Goal: Task Accomplishment & Management: Complete application form

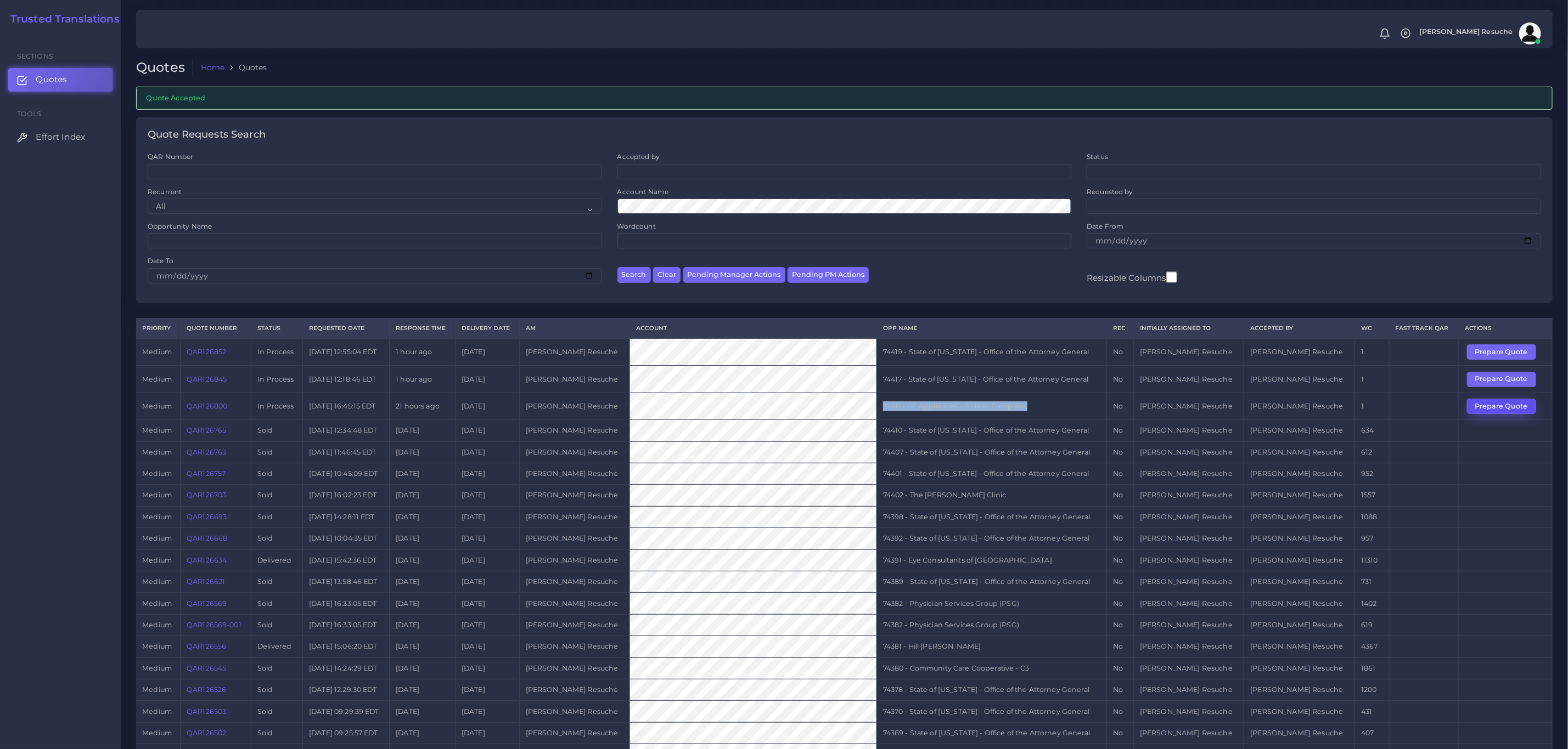
click at [1495, 414] on button "Prepare Quote" at bounding box center [1501, 406] width 69 height 15
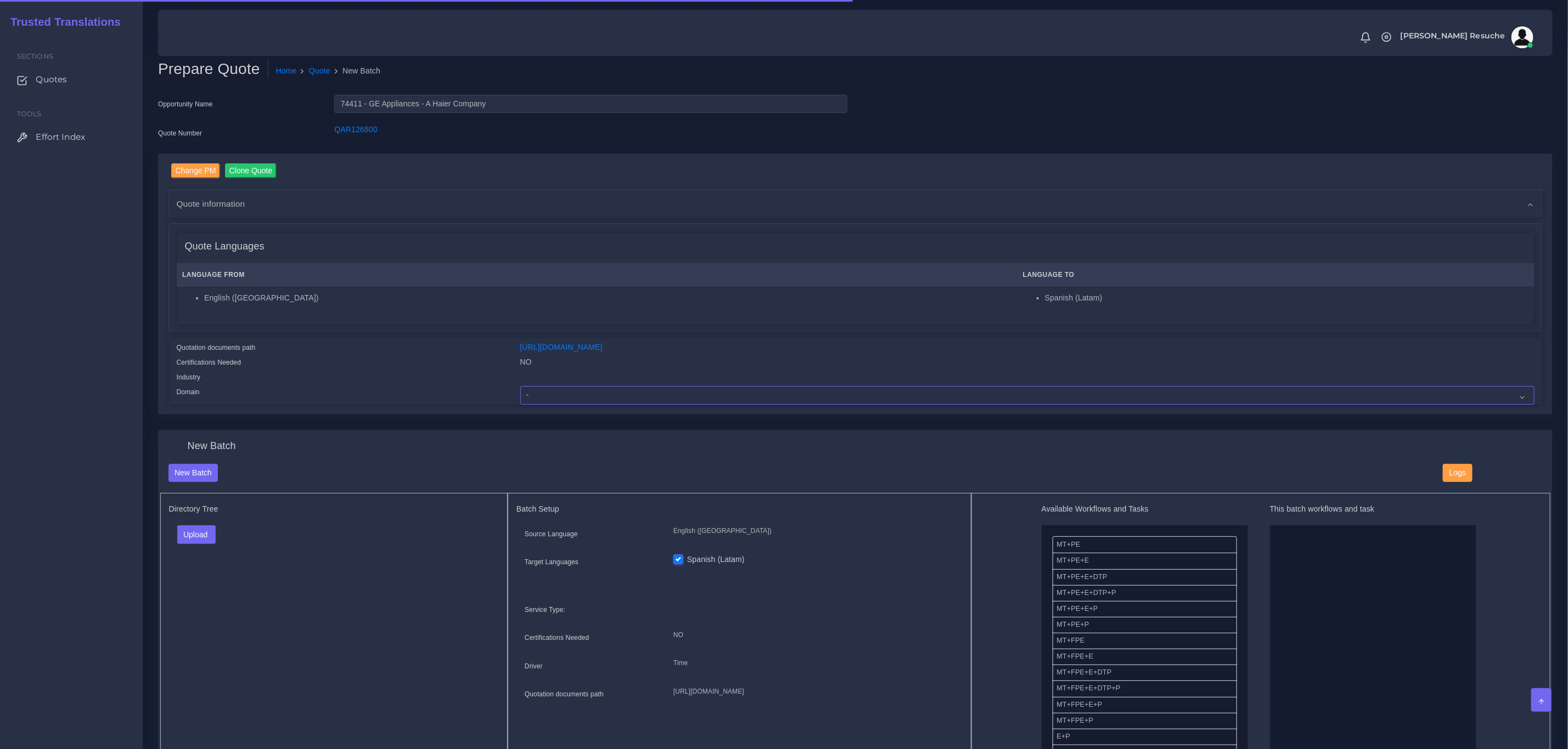
drag, startPoint x: 782, startPoint y: 390, endPoint x: 767, endPoint y: 386, distance: 15.5
click at [782, 390] on select "- Advertising and Media Agriculture, Forestry and Fishing Architecture, Buildin…" at bounding box center [1026, 395] width 1014 height 19
click at [520, 386] on select "- Advertising and Media Agriculture, Forestry and Fishing Architecture, Buildin…" at bounding box center [1026, 395] width 1014 height 19
click at [588, 390] on select "- Advertising and Media Agriculture, Forestry and Fishing Architecture, Buildin…" at bounding box center [1026, 395] width 1014 height 19
select select "Healthcare and Health Sciences"
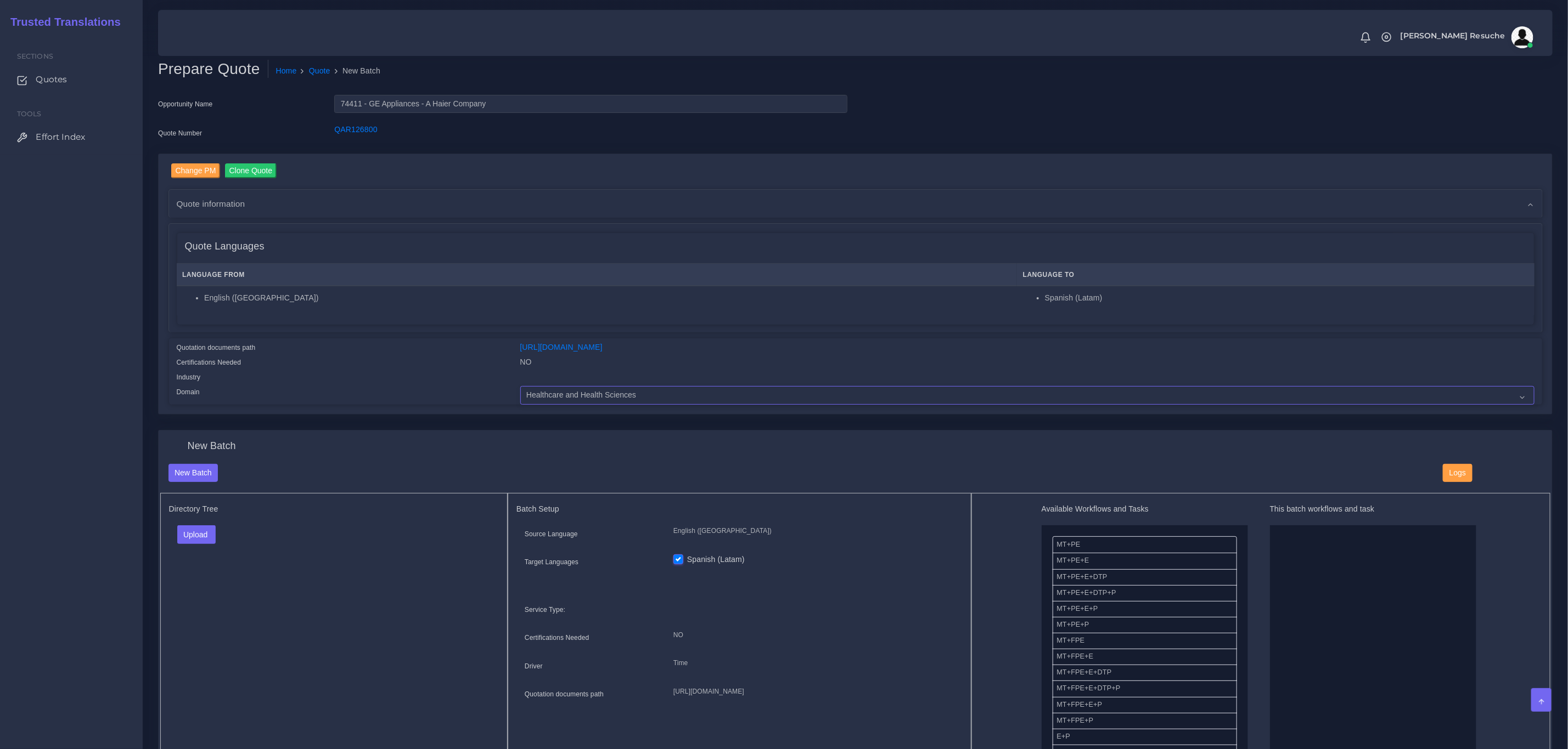
click at [520, 386] on select "- Advertising and Media Agriculture, Forestry and Fishing Architecture, Buildin…" at bounding box center [1026, 395] width 1014 height 19
click at [196, 535] on button "Upload" at bounding box center [196, 534] width 39 height 19
click at [202, 576] on label "Files" at bounding box center [216, 576] width 76 height 13
drag, startPoint x: 1158, startPoint y: 590, endPoint x: 1314, endPoint y: 608, distance: 157.0
click at [321, 73] on link "Quote" at bounding box center [319, 71] width 22 height 12
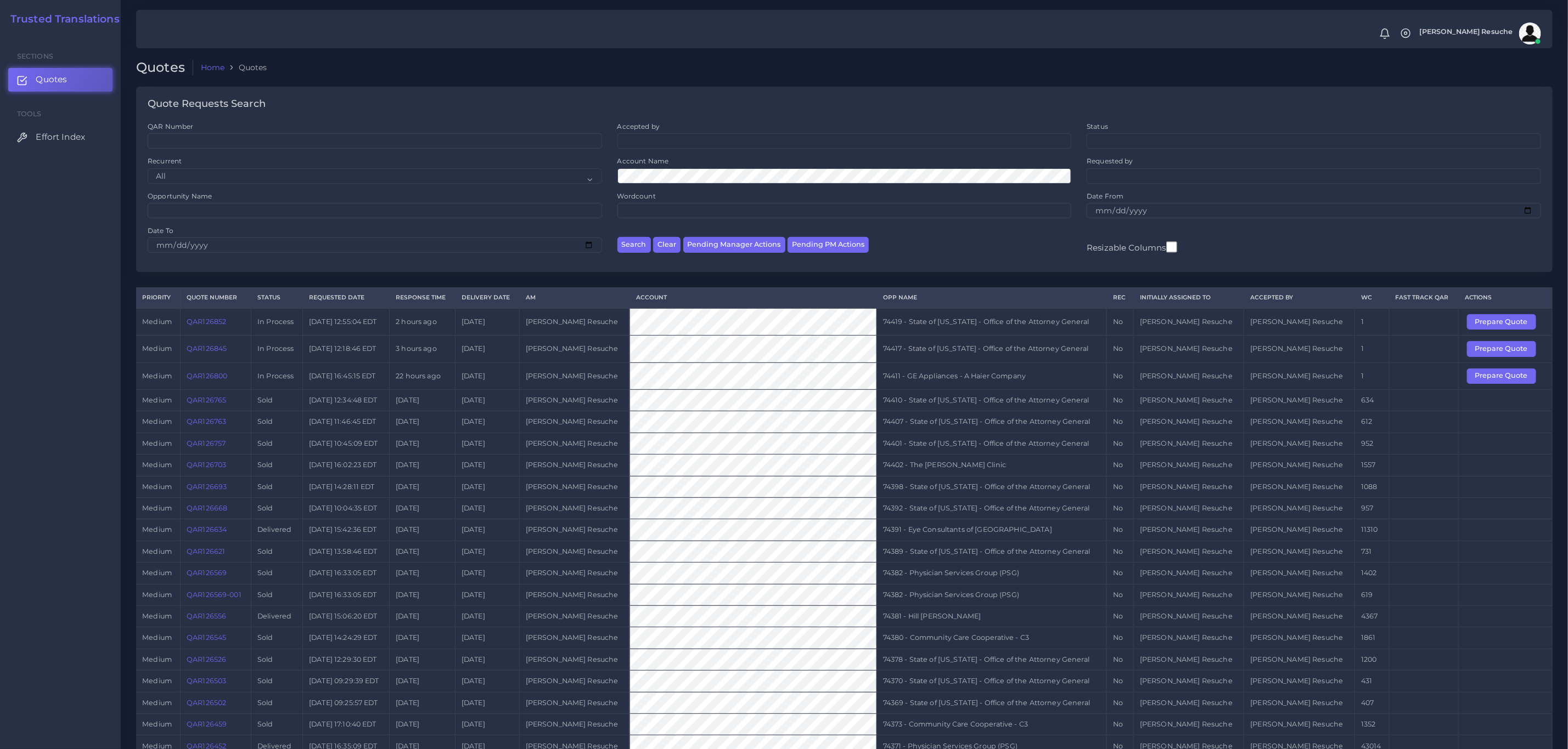
click at [228, 380] on link "QAR126800" at bounding box center [206, 376] width 40 height 8
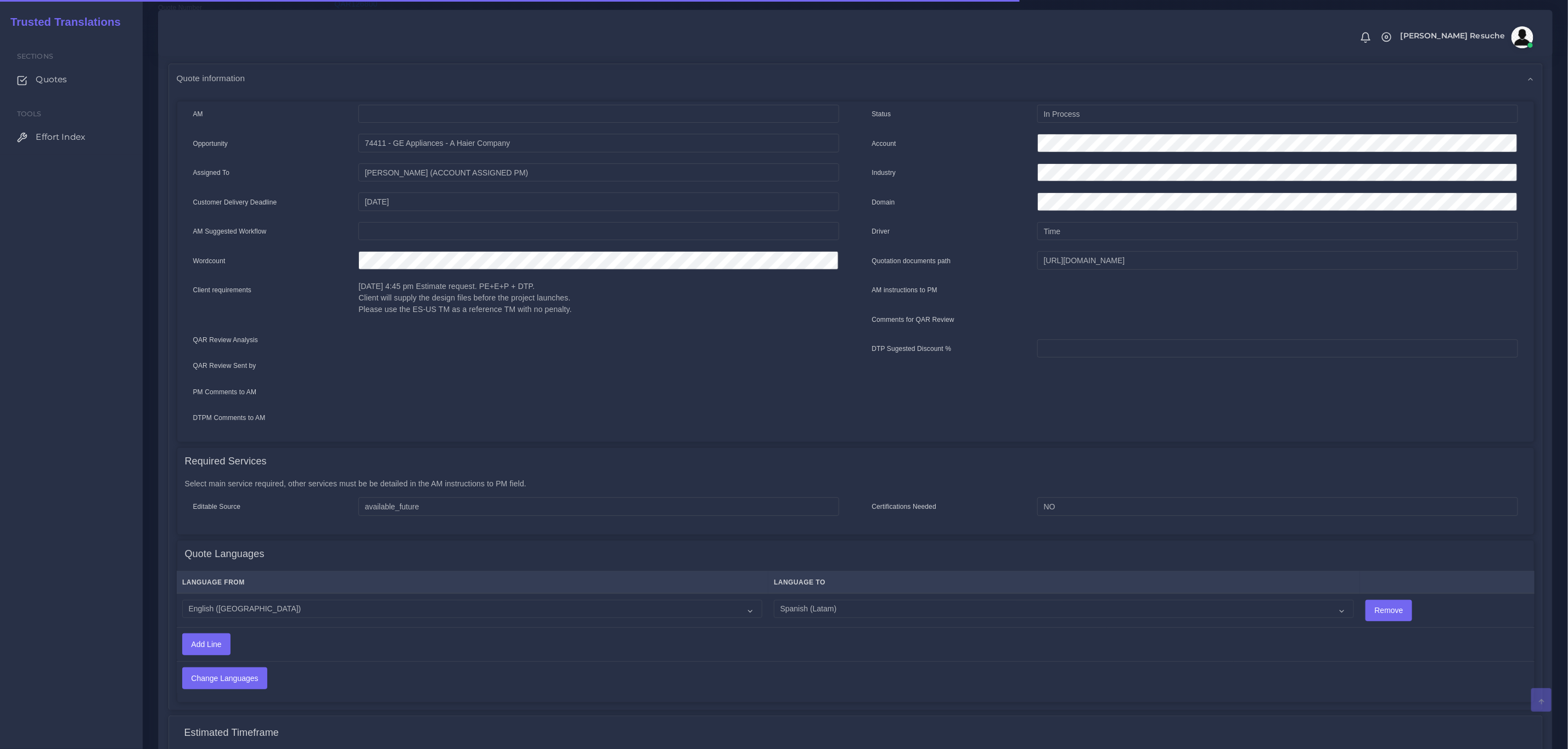
scroll to position [336, 0]
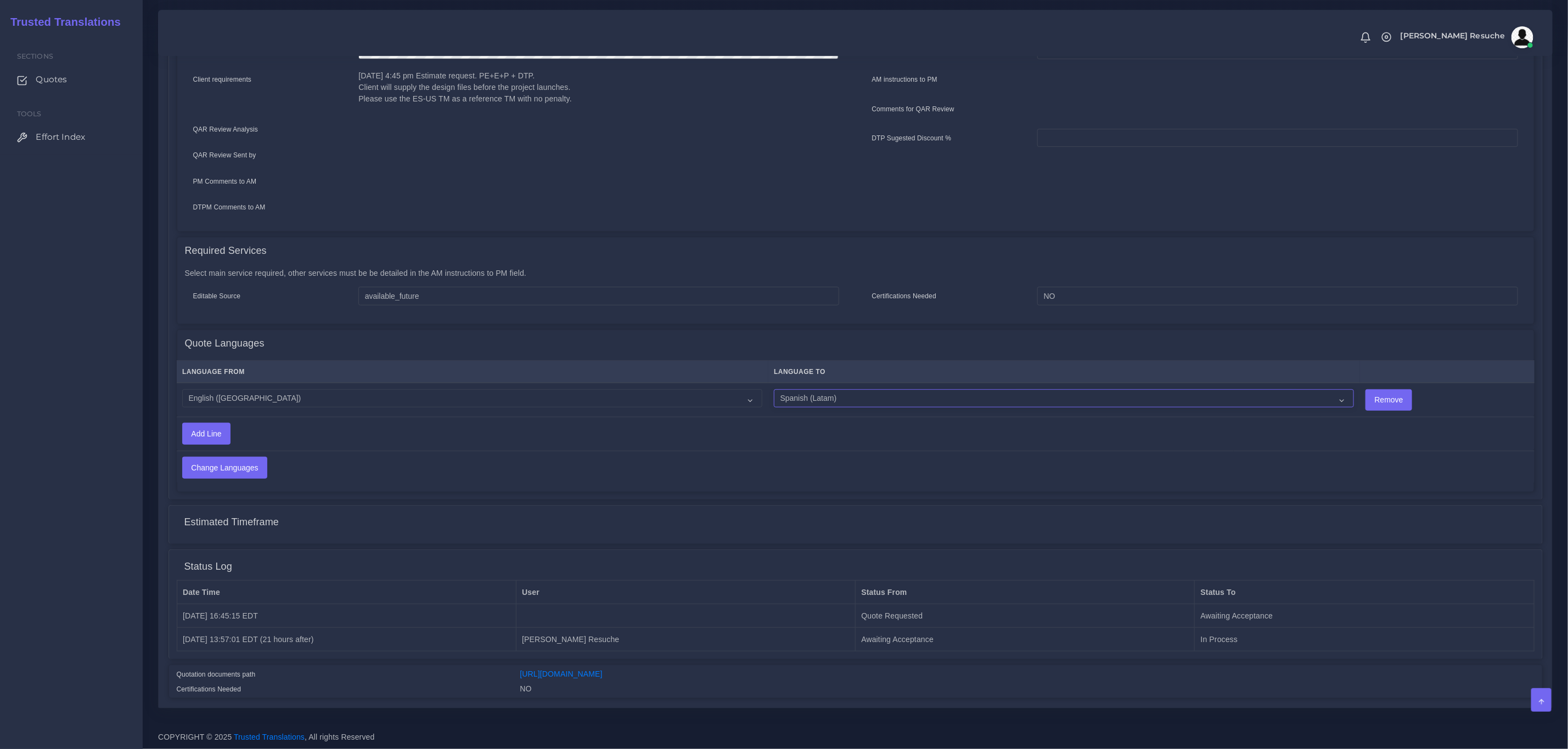
click at [807, 395] on select "Acoli Afar Afrikaans Akan Akateko Albanian American Sign Language (ASL) Amharic…" at bounding box center [1063, 398] width 580 height 19
select select "15009"
click at [774, 389] on select "Acoli Afar Afrikaans Akan Akateko Albanian American Sign Language (ASL) Amharic…" at bounding box center [1063, 398] width 580 height 19
click at [238, 463] on input "Change Languages" at bounding box center [224, 468] width 84 height 21
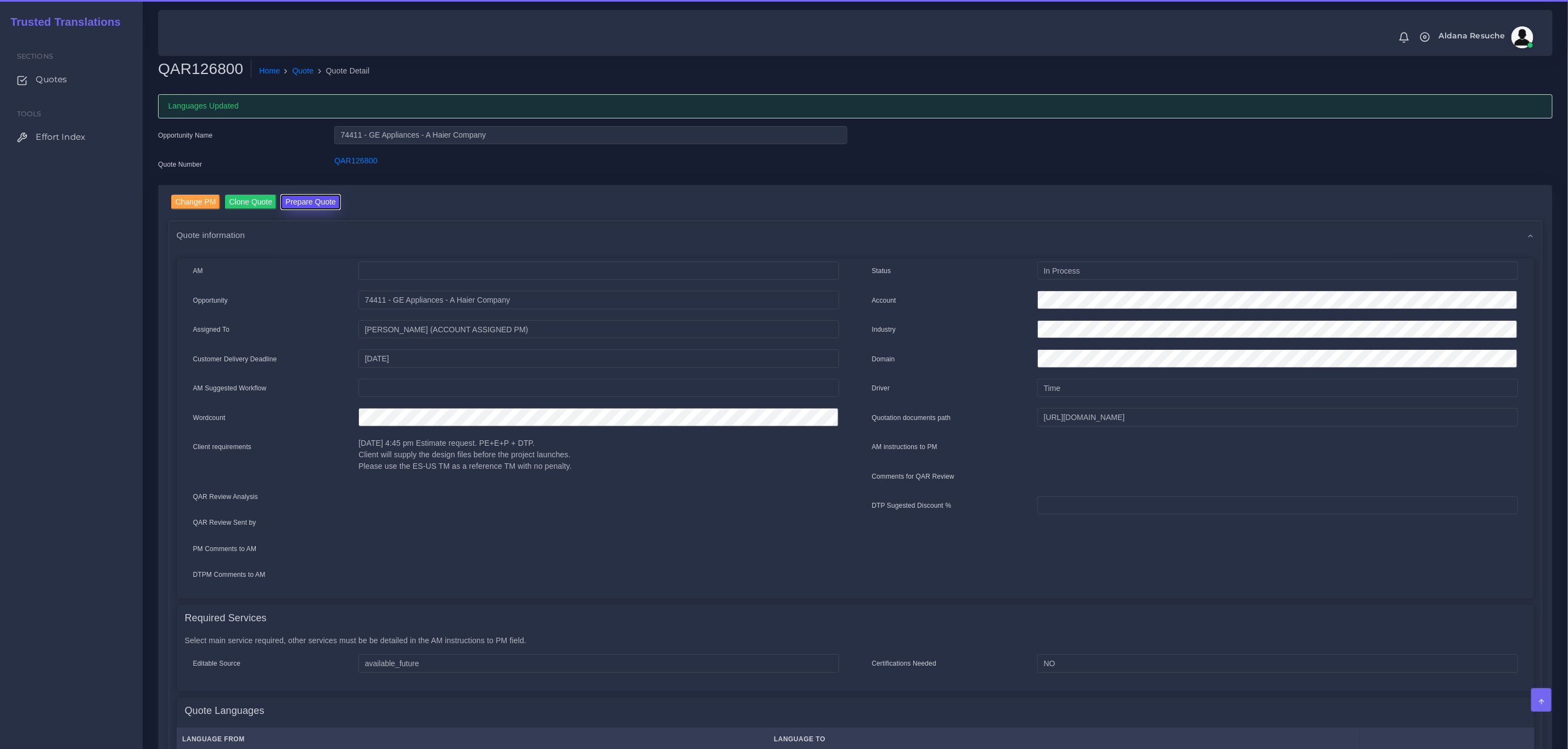
click at [315, 206] on button "Prepare Quote" at bounding box center [310, 202] width 59 height 14
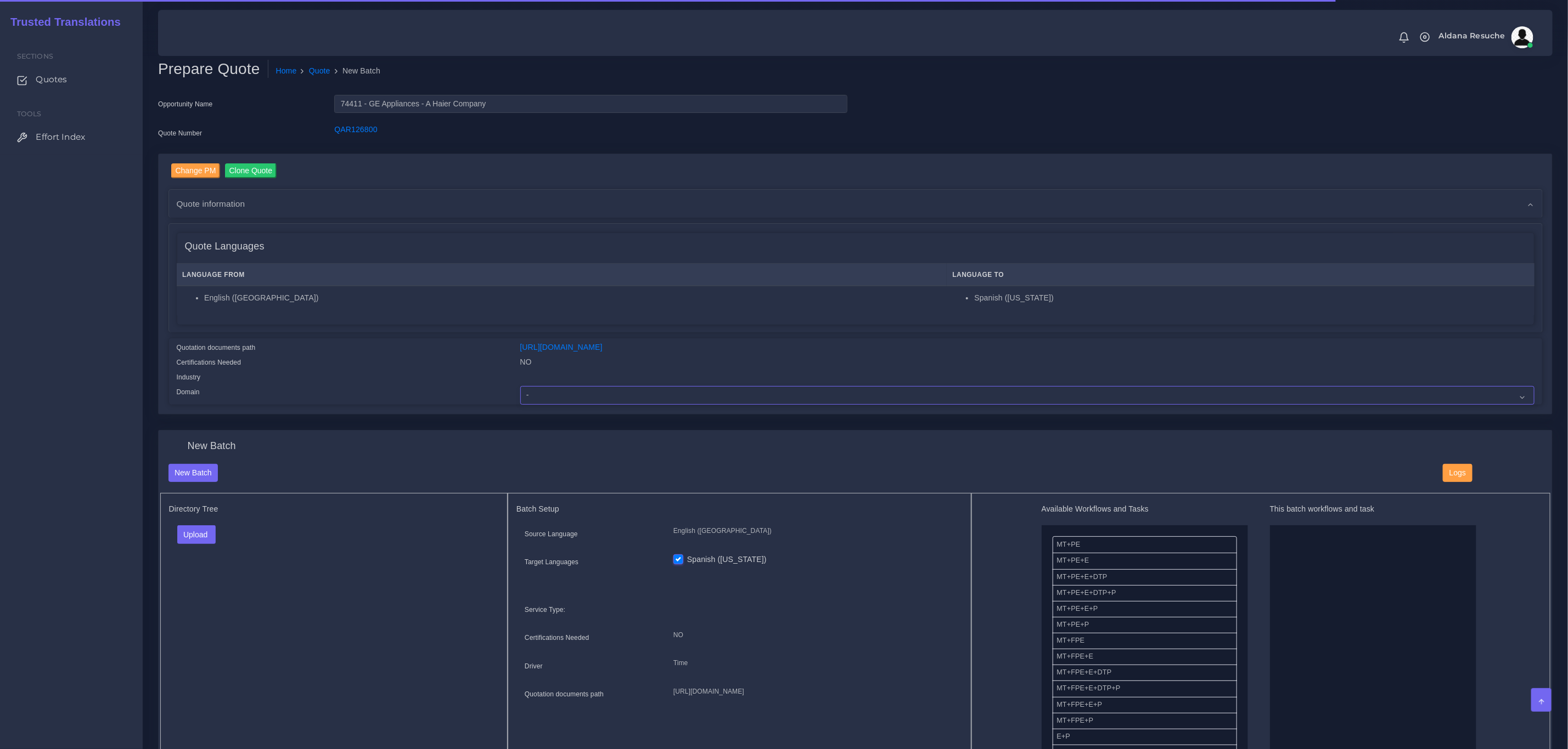
click at [572, 393] on select "- Advertising and Media Agriculture, Forestry and Fishing Architecture, Buildin…" at bounding box center [1026, 395] width 1014 height 19
select select "Healthcare and Health Sciences"
click at [520, 386] on select "- Advertising and Media Agriculture, Forestry and Fishing Architecture, Buildin…" at bounding box center [1026, 395] width 1014 height 19
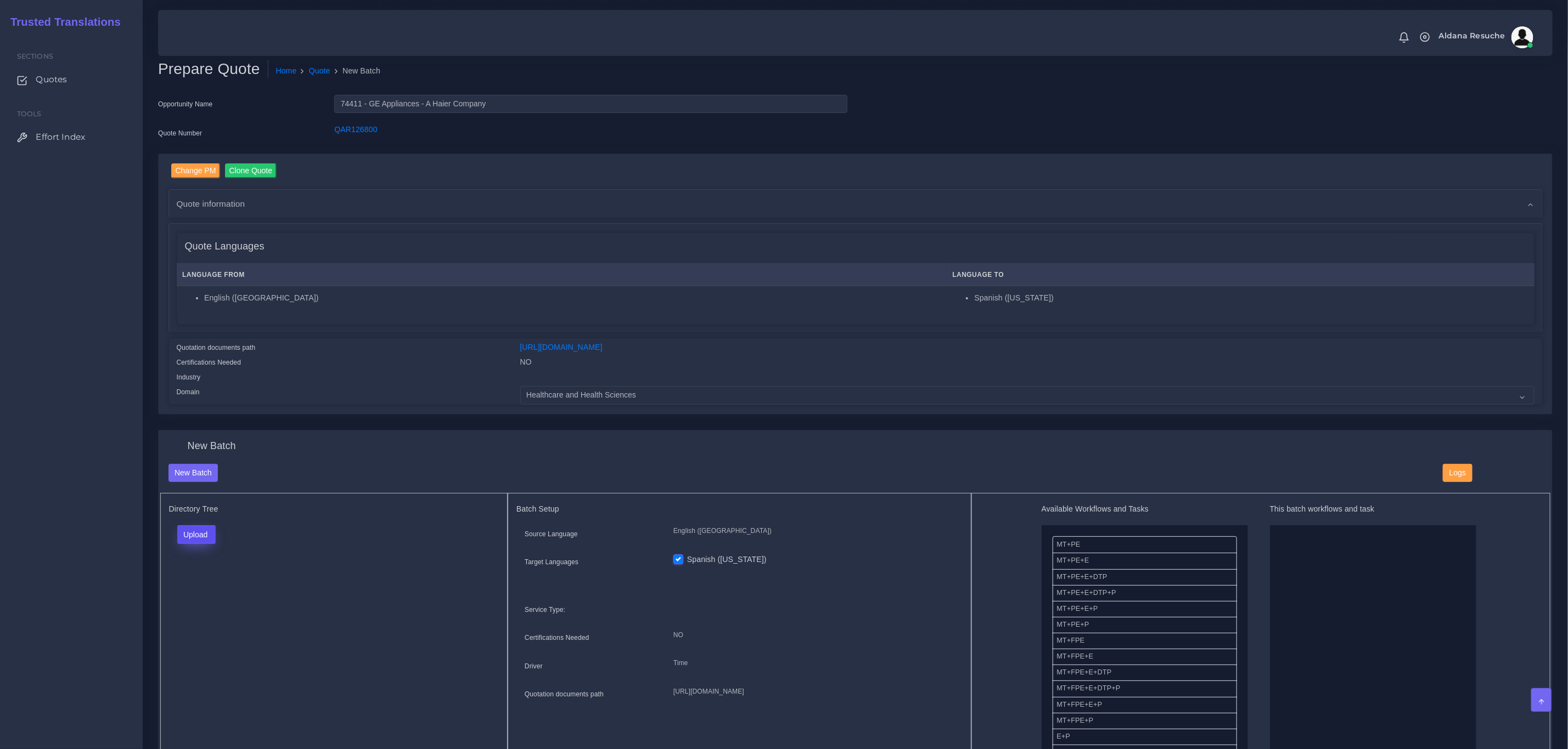
click at [193, 537] on button "Upload" at bounding box center [196, 534] width 39 height 19
click at [204, 573] on label "Files" at bounding box center [216, 576] width 76 height 13
drag, startPoint x: 1144, startPoint y: 593, endPoint x: 1390, endPoint y: 587, distance: 246.1
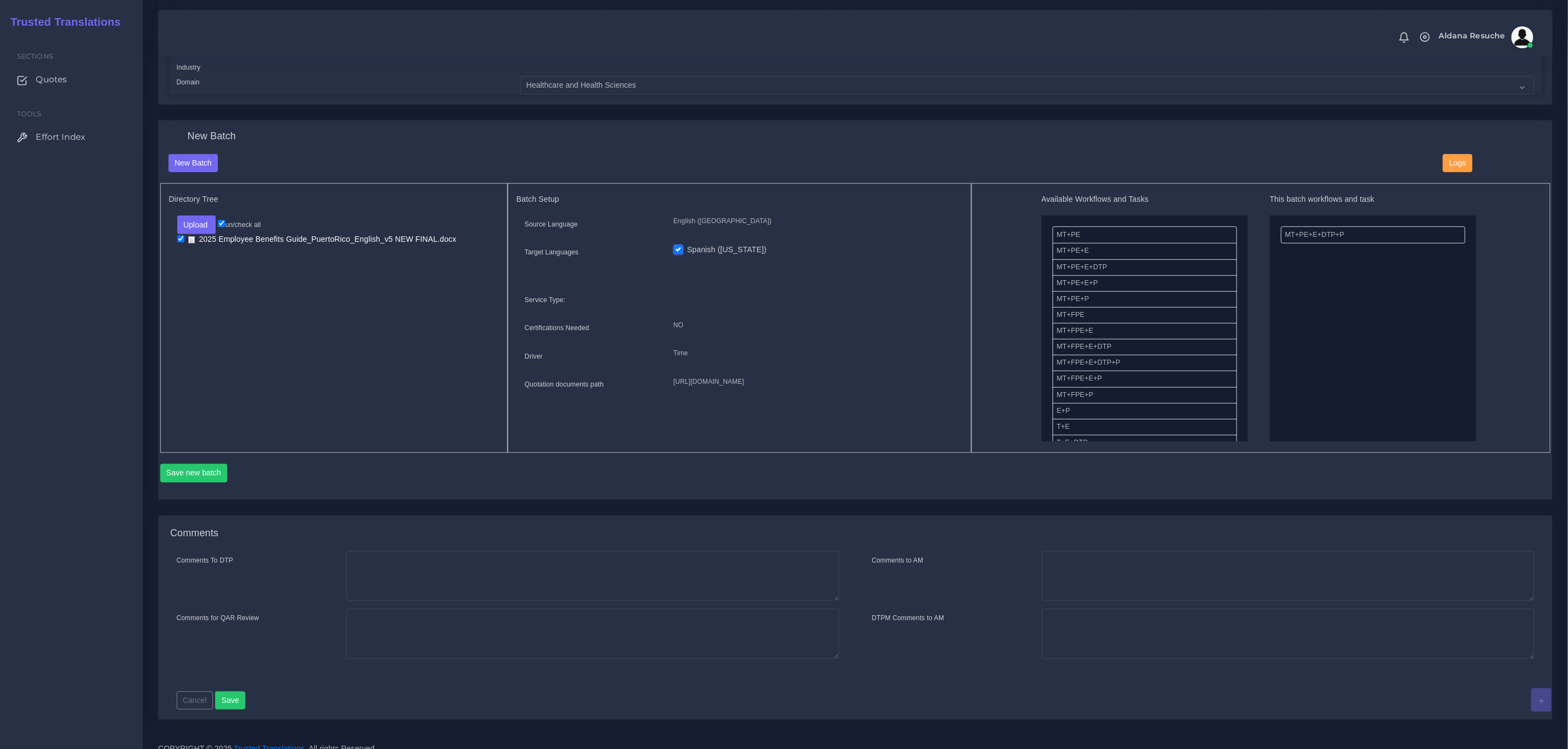
scroll to position [325, 0]
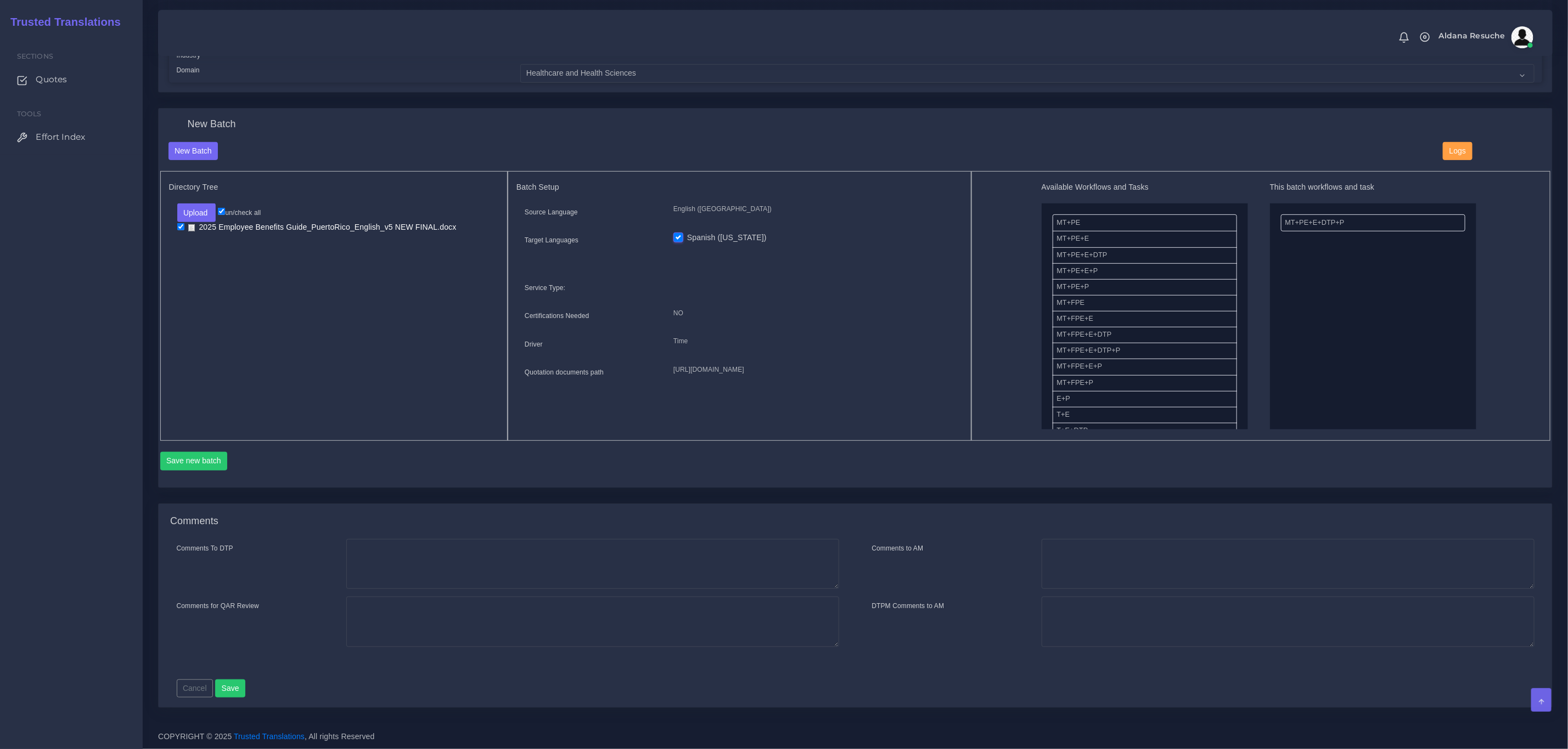
click at [199, 444] on div "Save new batch" at bounding box center [856, 459] width 1391 height 37
click at [191, 458] on button "Save new batch" at bounding box center [193, 461] width 67 height 19
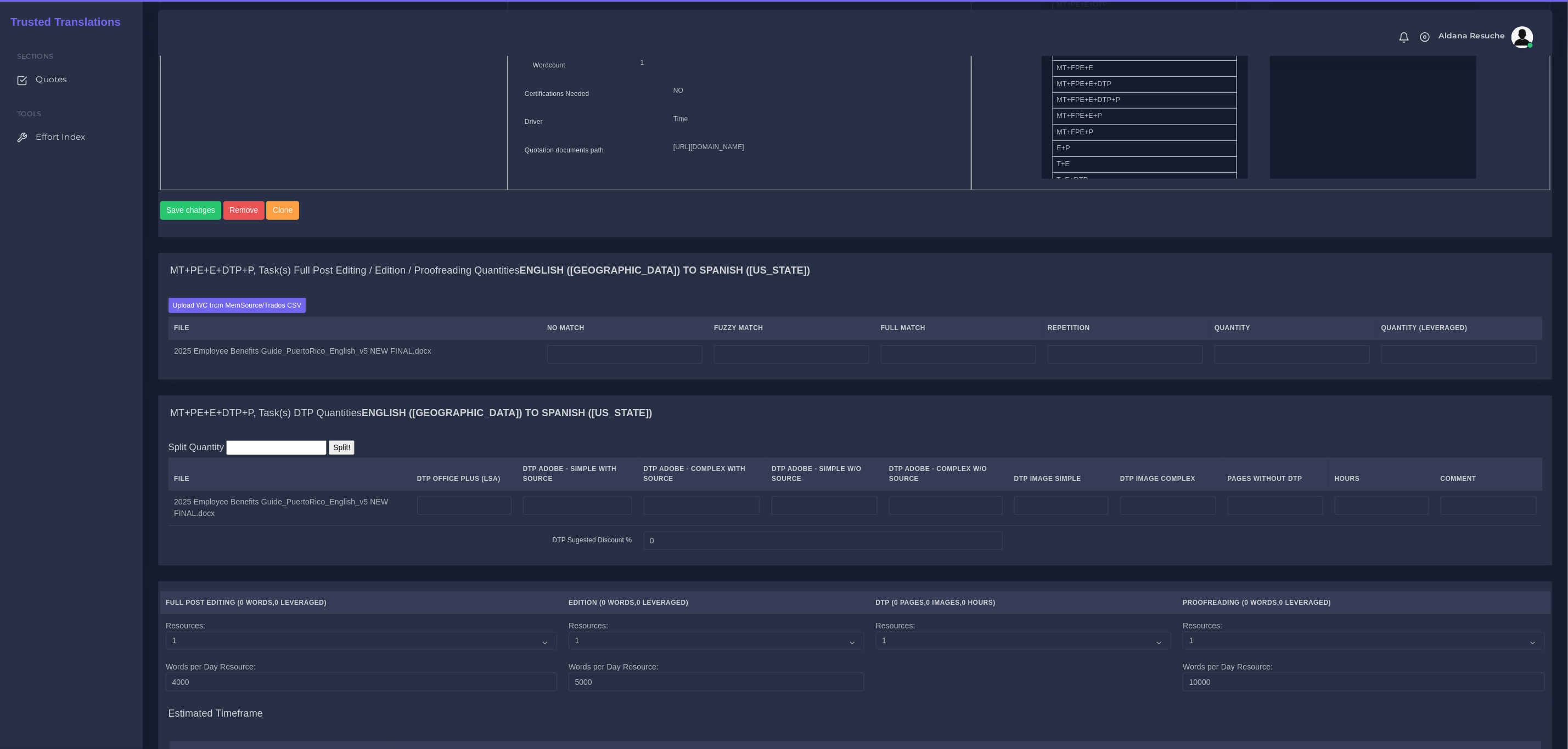
scroll to position [576, 0]
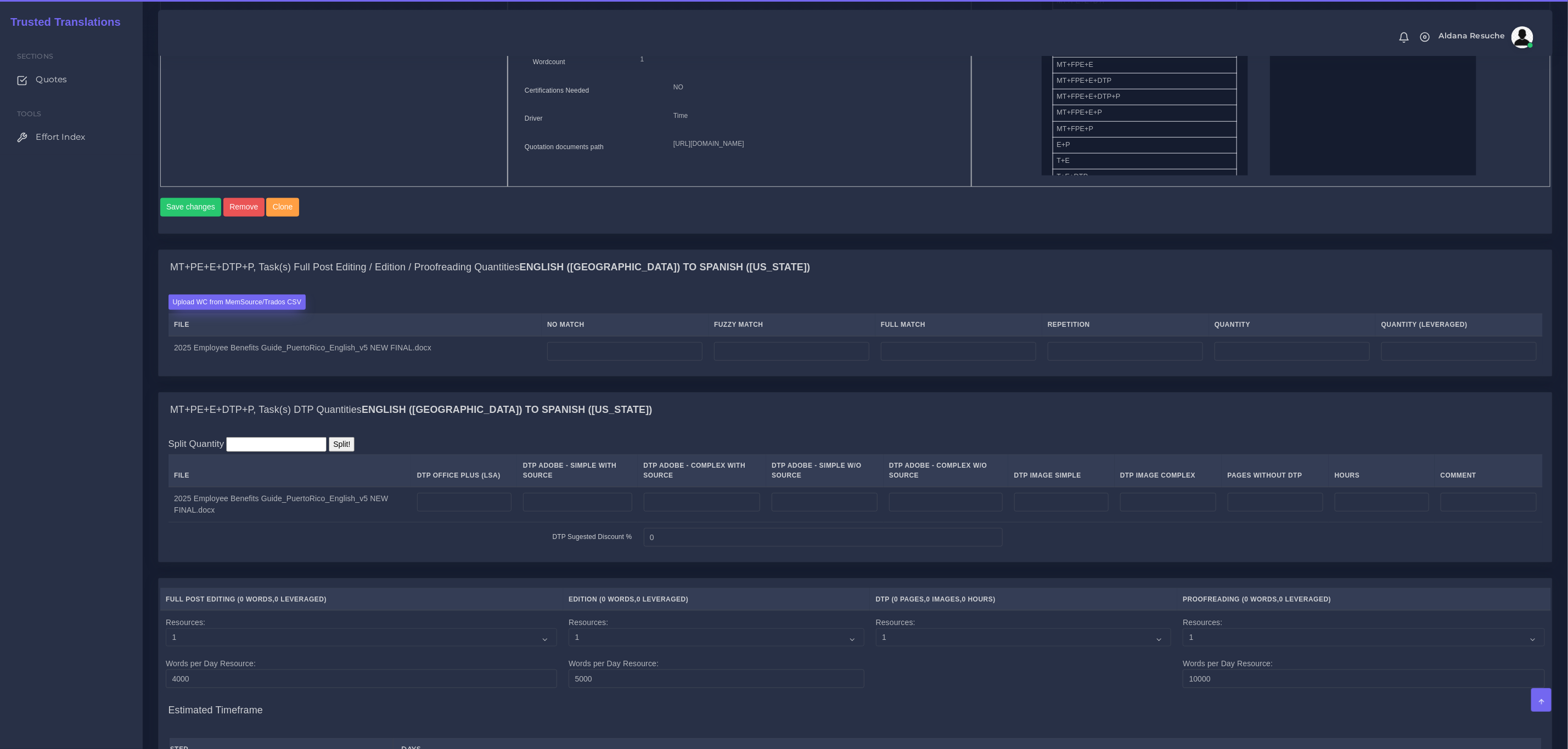
click at [282, 309] on label "Upload WC from MemSource/Trados CSV" at bounding box center [237, 302] width 138 height 14
click at [0, 0] on input "Upload WC from MemSource/Trados CSV" at bounding box center [0, 0] width 0 height 0
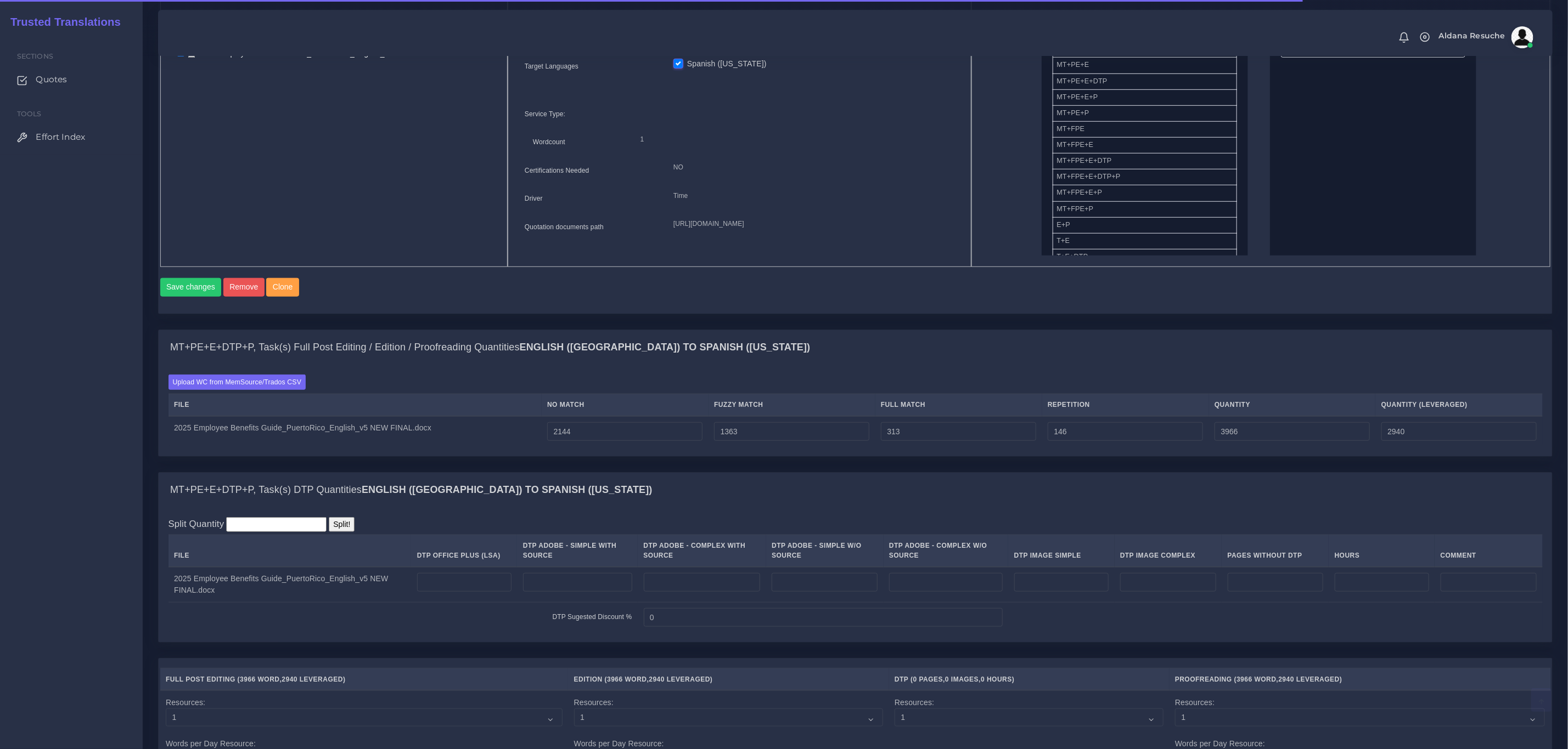
scroll to position [576, 0]
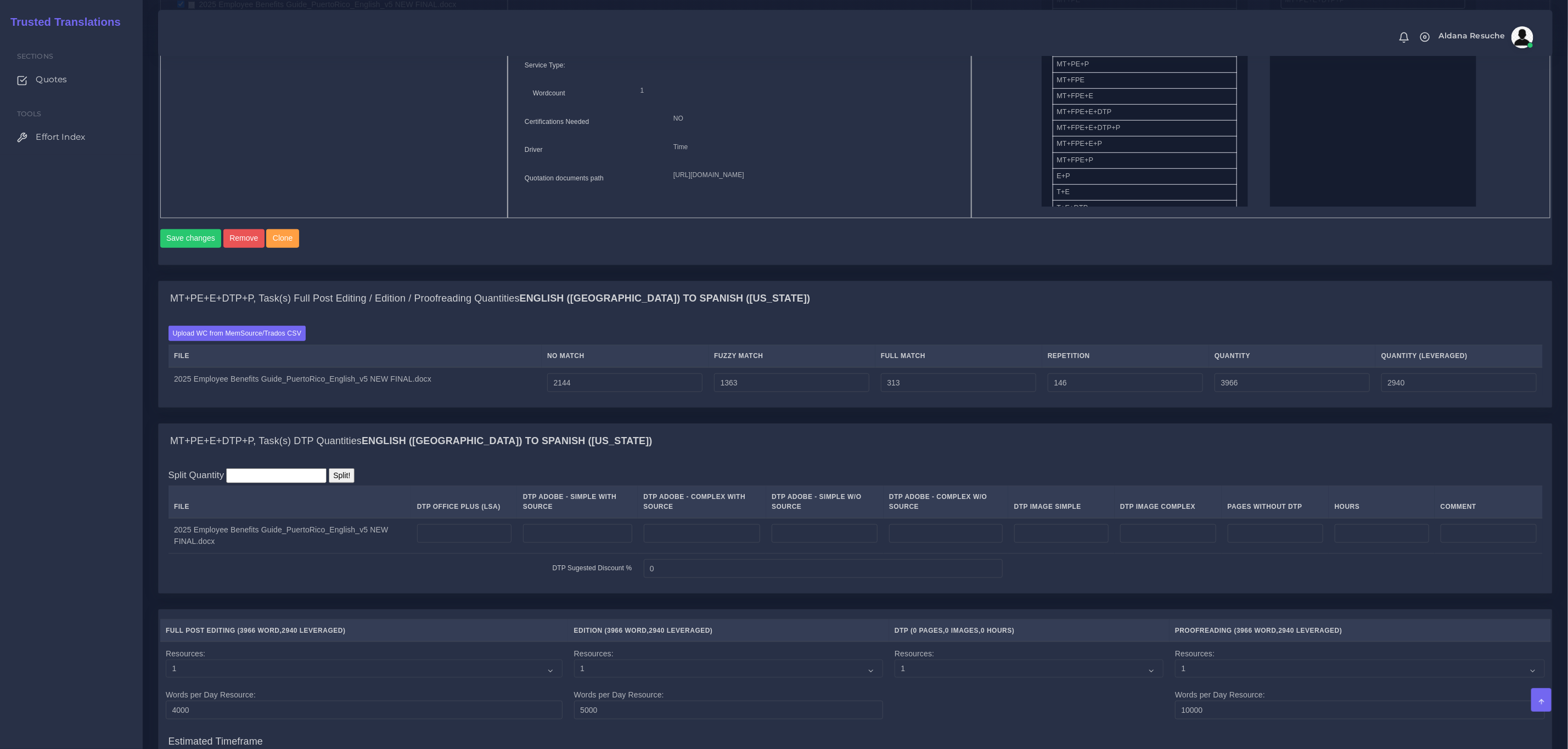
drag, startPoint x: 412, startPoint y: 413, endPoint x: 423, endPoint y: 434, distance: 23.7
click at [412, 398] on td "2025 Employee Benefits Guide_PuertoRico_English_v5 NEW FINAL.docx" at bounding box center [354, 383] width 373 height 31
click at [685, 541] on input "number" at bounding box center [703, 533] width 117 height 19
type input "22"
click at [861, 407] on div "Upload WC from MemSource/Trados CSV File No Match Fuzzy Match Full Match Repeti…" at bounding box center [855, 361] width 1393 height 91
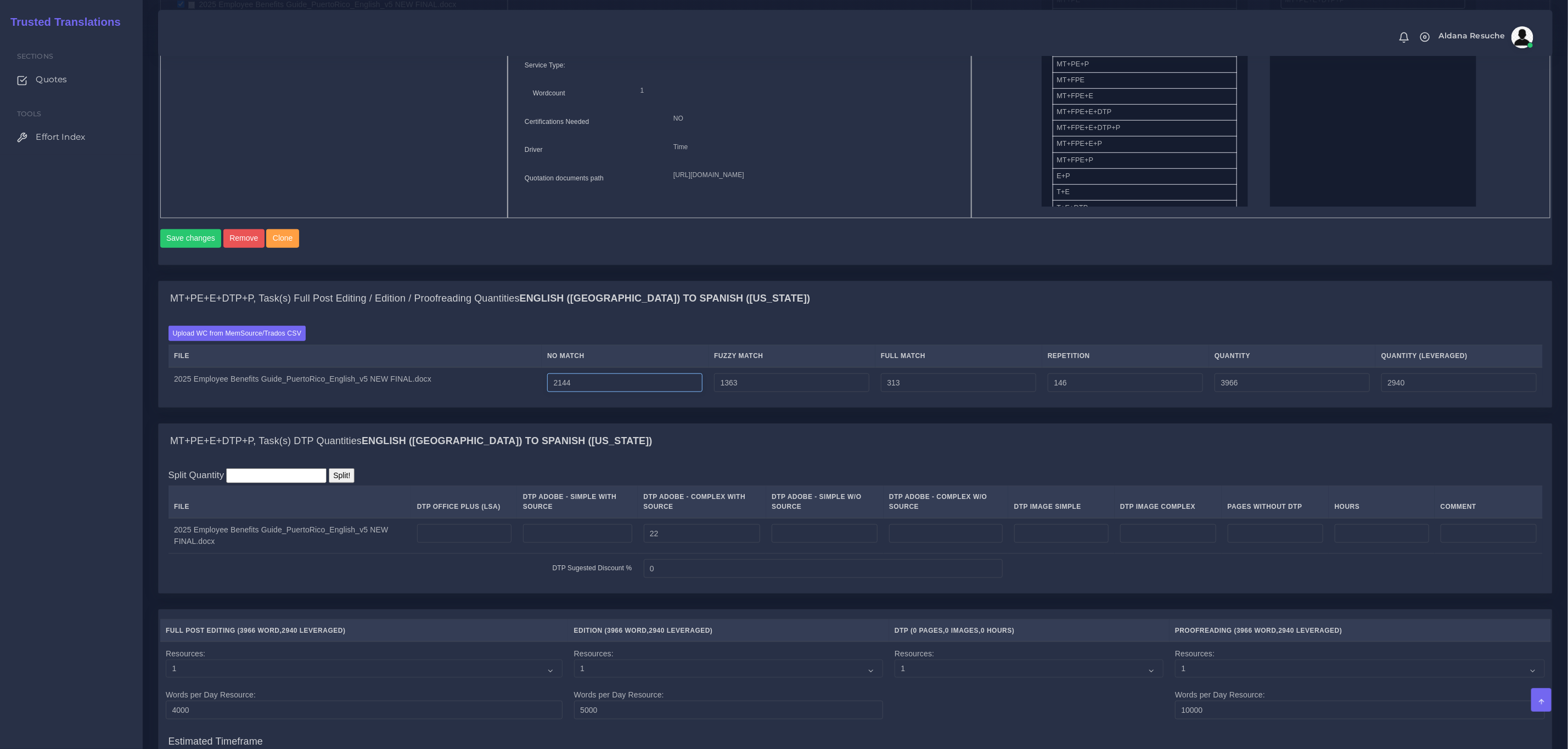
drag, startPoint x: 565, startPoint y: 395, endPoint x: 557, endPoint y: 395, distance: 8.0
click at [557, 392] on input "2144" at bounding box center [624, 382] width 156 height 19
click at [565, 392] on input "2144" at bounding box center [624, 382] width 156 height 19
click at [569, 392] on input "2144" at bounding box center [624, 382] width 156 height 19
click at [567, 392] on input "2144" at bounding box center [624, 382] width 156 height 19
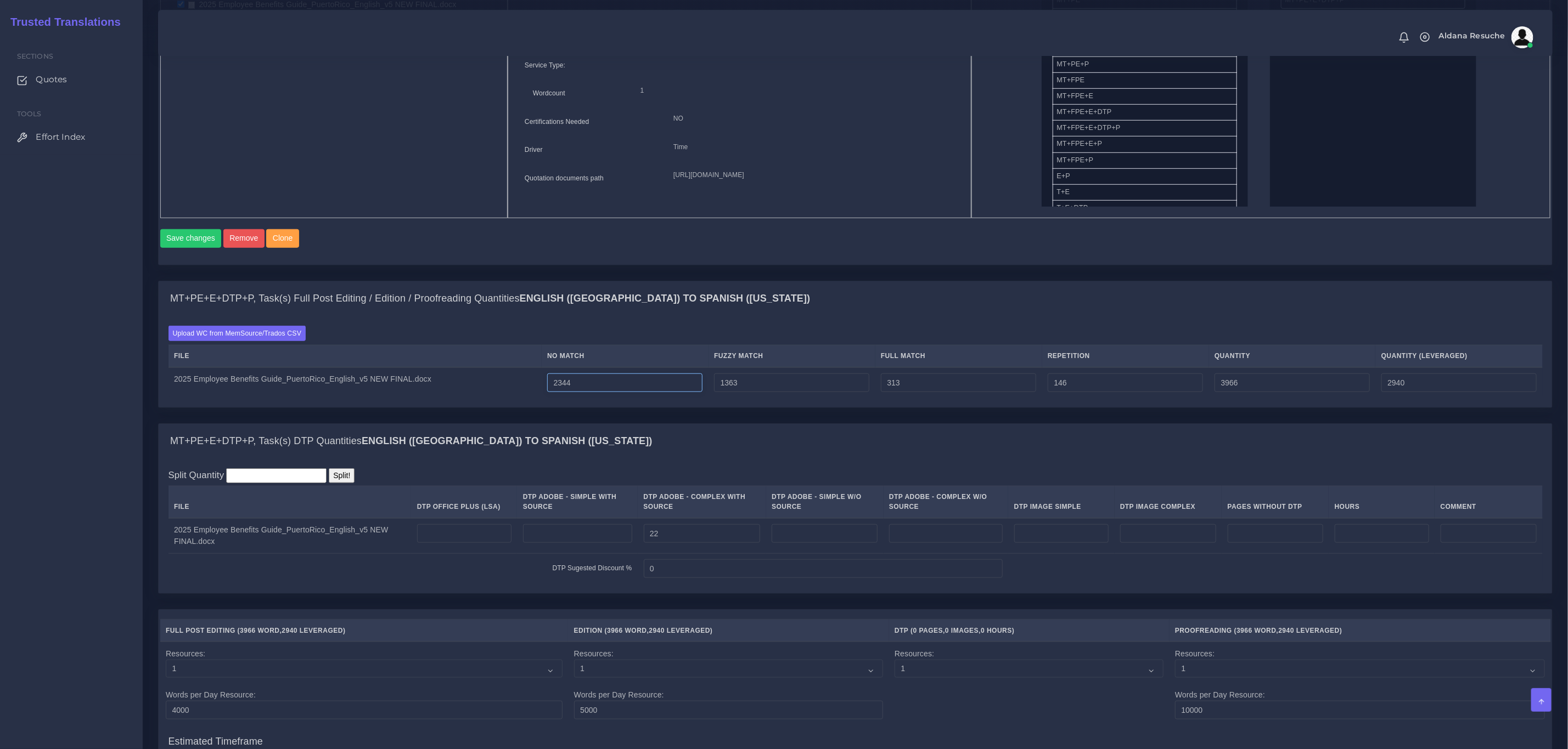
type input "2344"
type input "4166"
type input "3140"
click at [774, 281] on div "Batch 1 New Batch Batch 1 Logs 1" at bounding box center [856, 84] width 1411 height 396
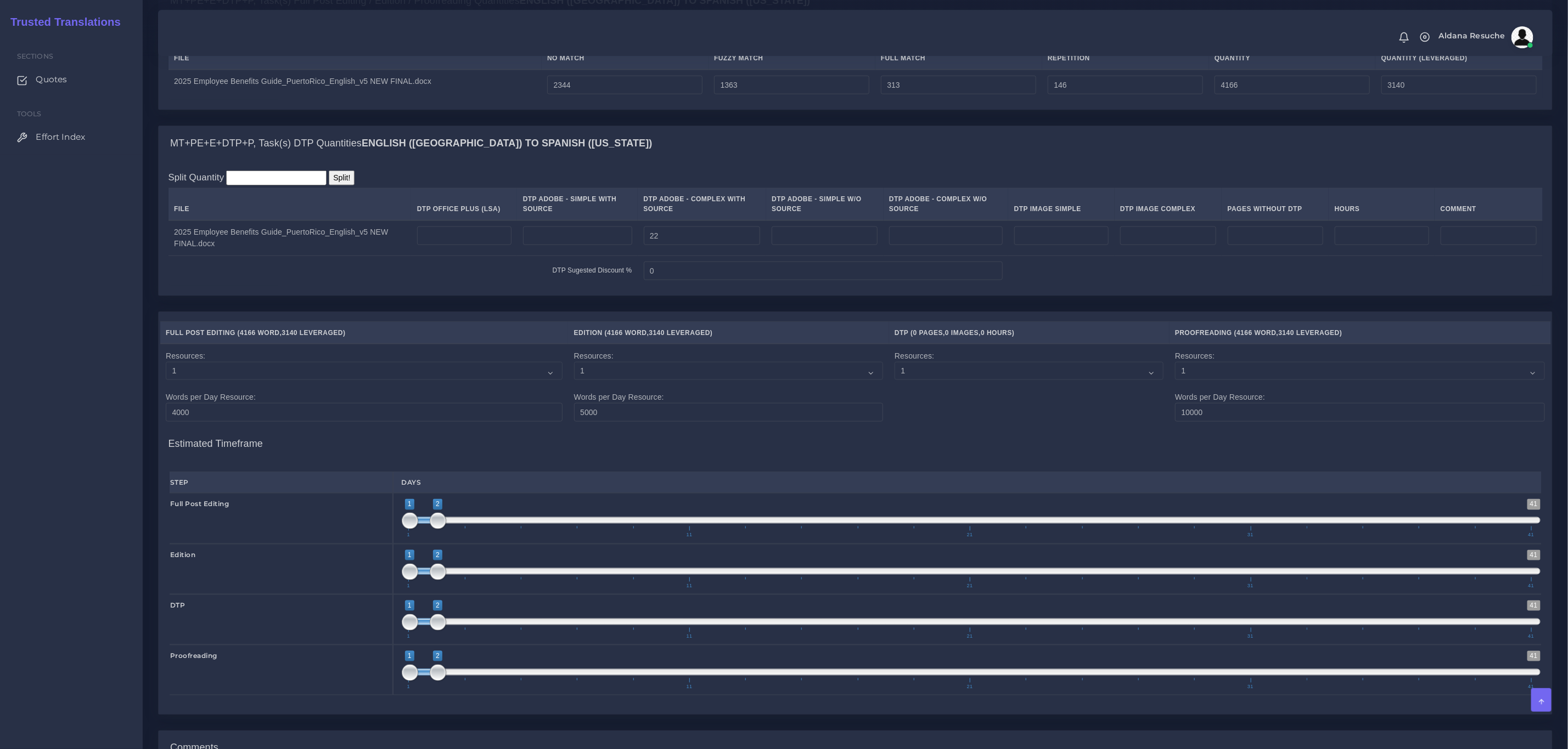
scroll to position [1119, 0]
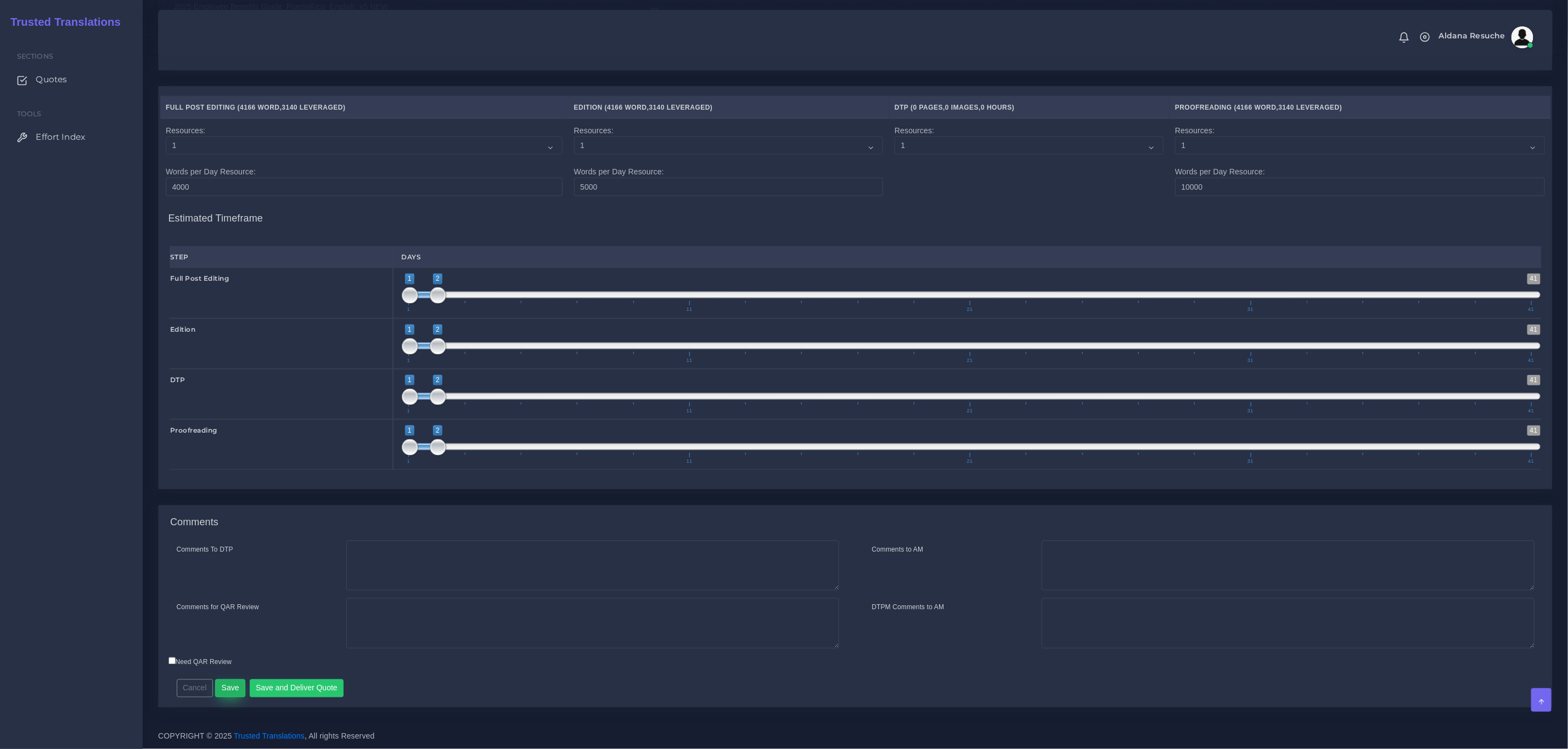
click at [229, 692] on button "Save" at bounding box center [230, 689] width 31 height 19
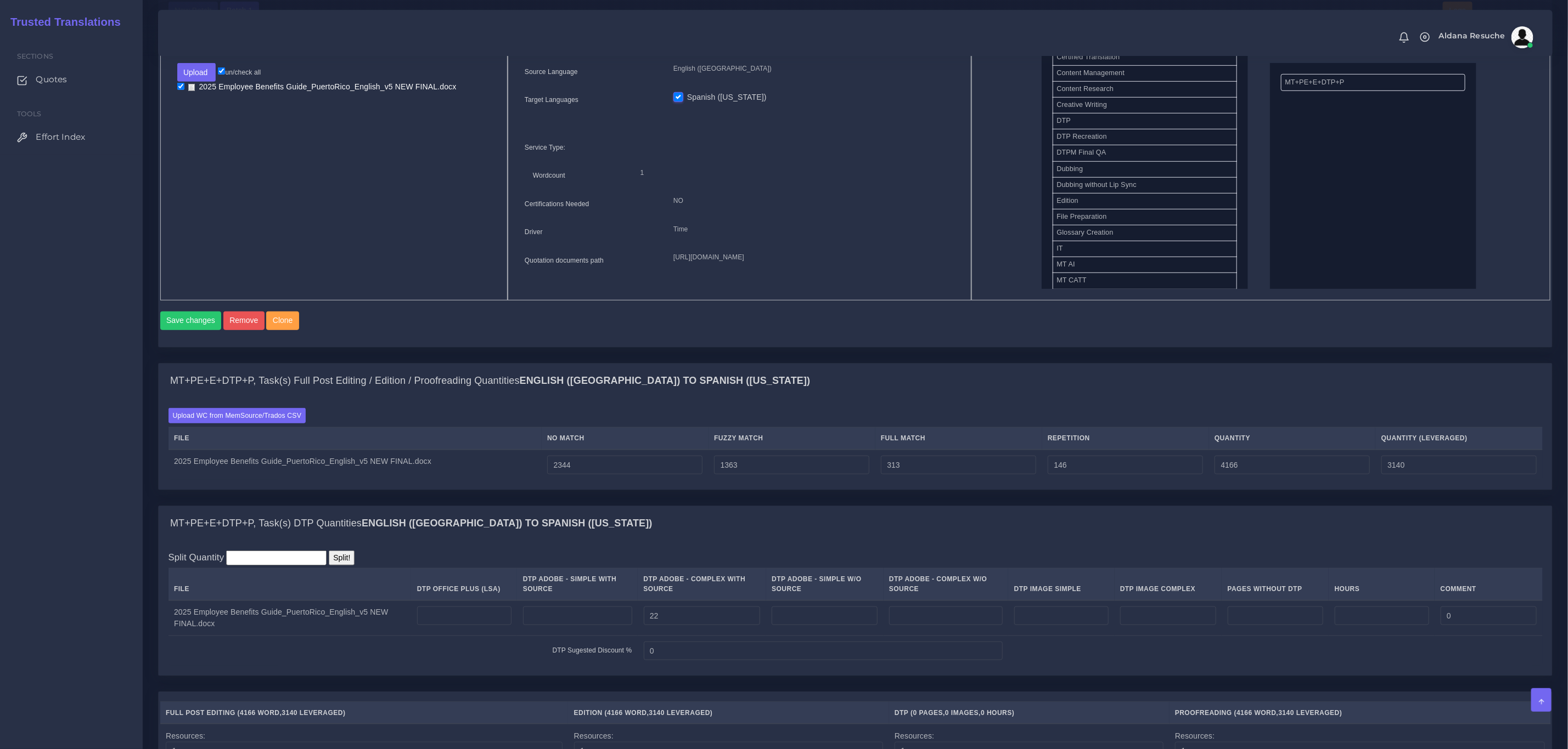
scroll to position [412, 0]
drag, startPoint x: 1103, startPoint y: 242, endPoint x: 1325, endPoint y: 119, distance: 253.8
click at [176, 325] on button "Save changes" at bounding box center [191, 320] width 61 height 19
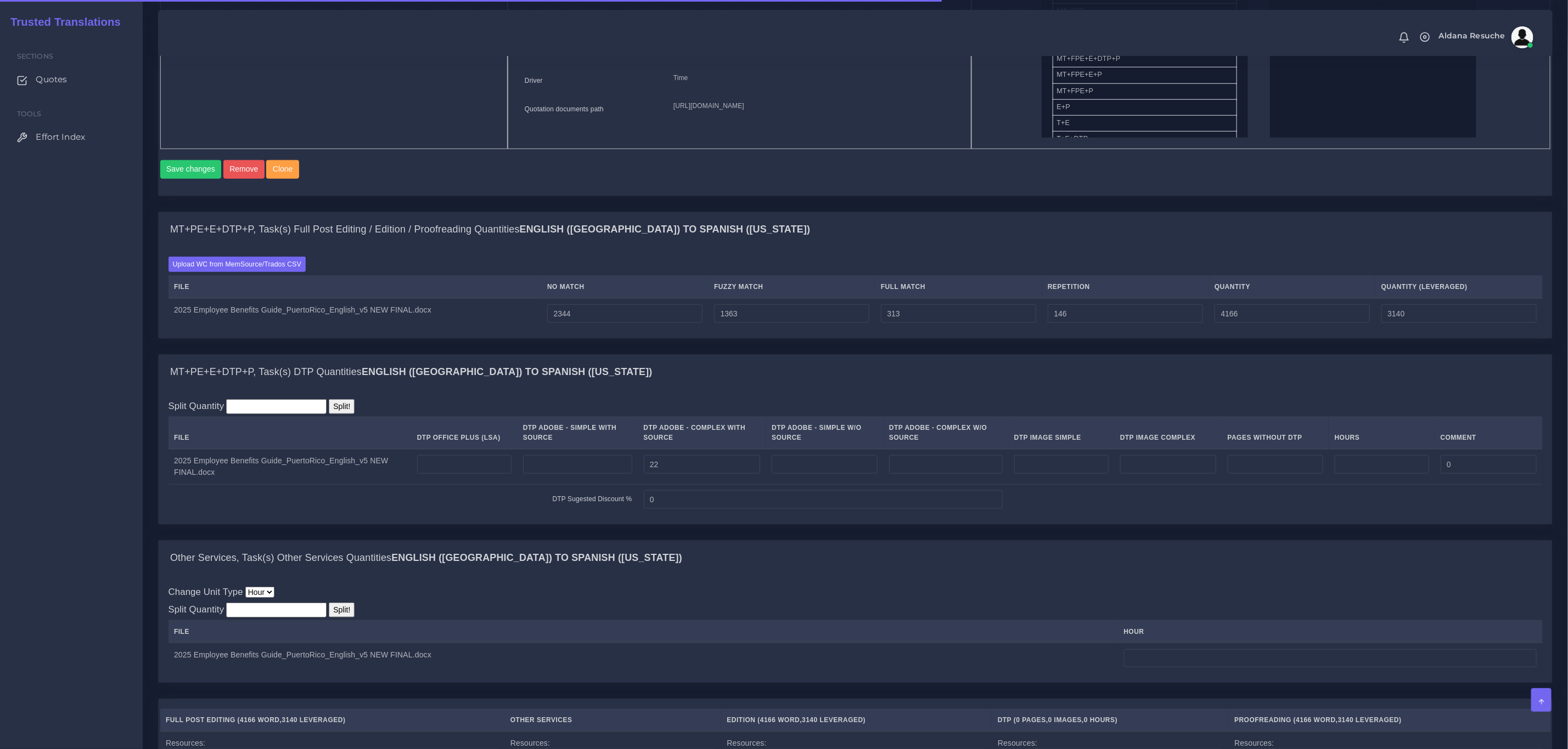
scroll to position [823, 0]
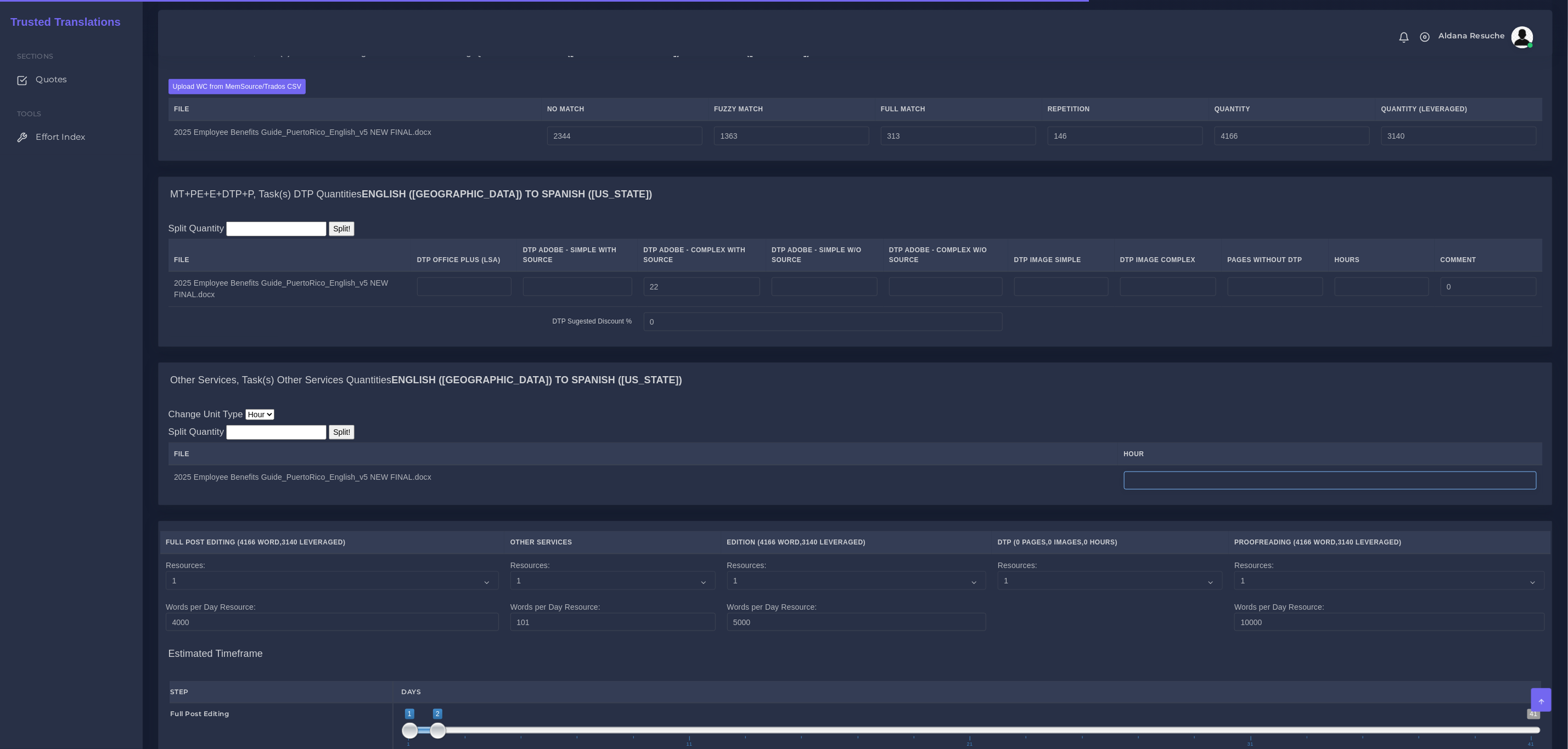
click at [1216, 490] on input "number" at bounding box center [1330, 481] width 413 height 19
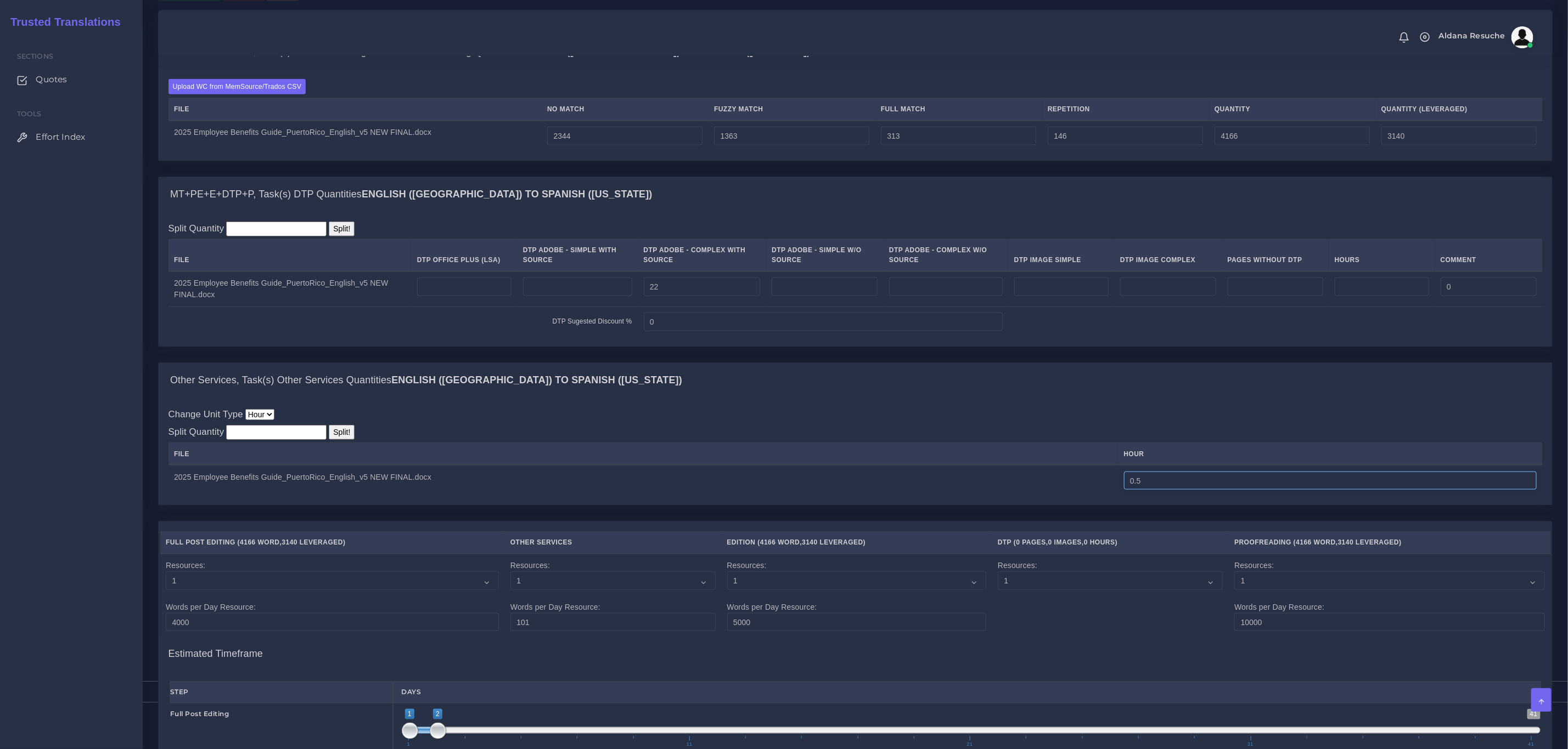
type input "0.5"
click at [1178, 388] on div "Other Services, Task(s) Other Services Quantities English (US) TO Spanish (Puer…" at bounding box center [855, 380] width 1393 height 35
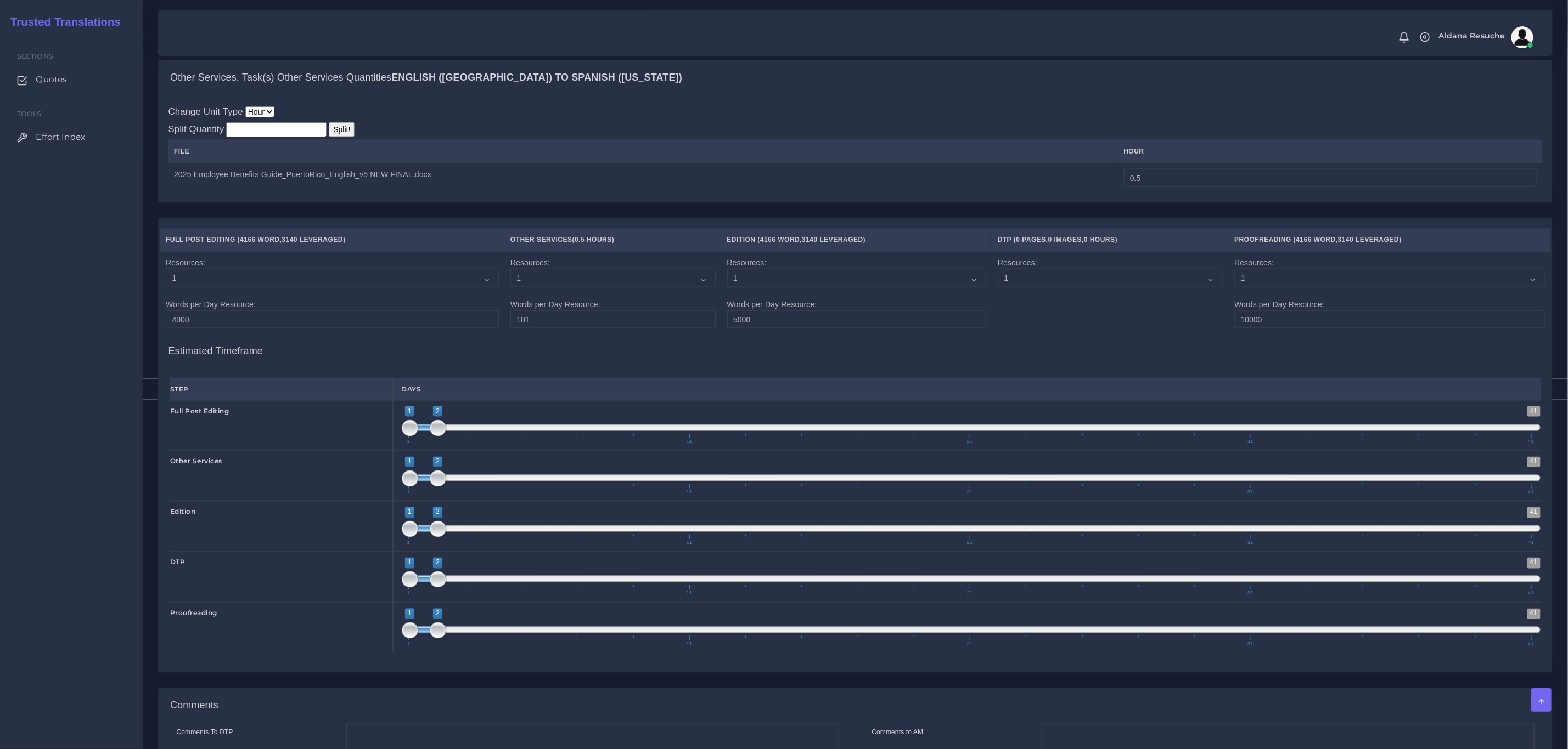
scroll to position [1330, 0]
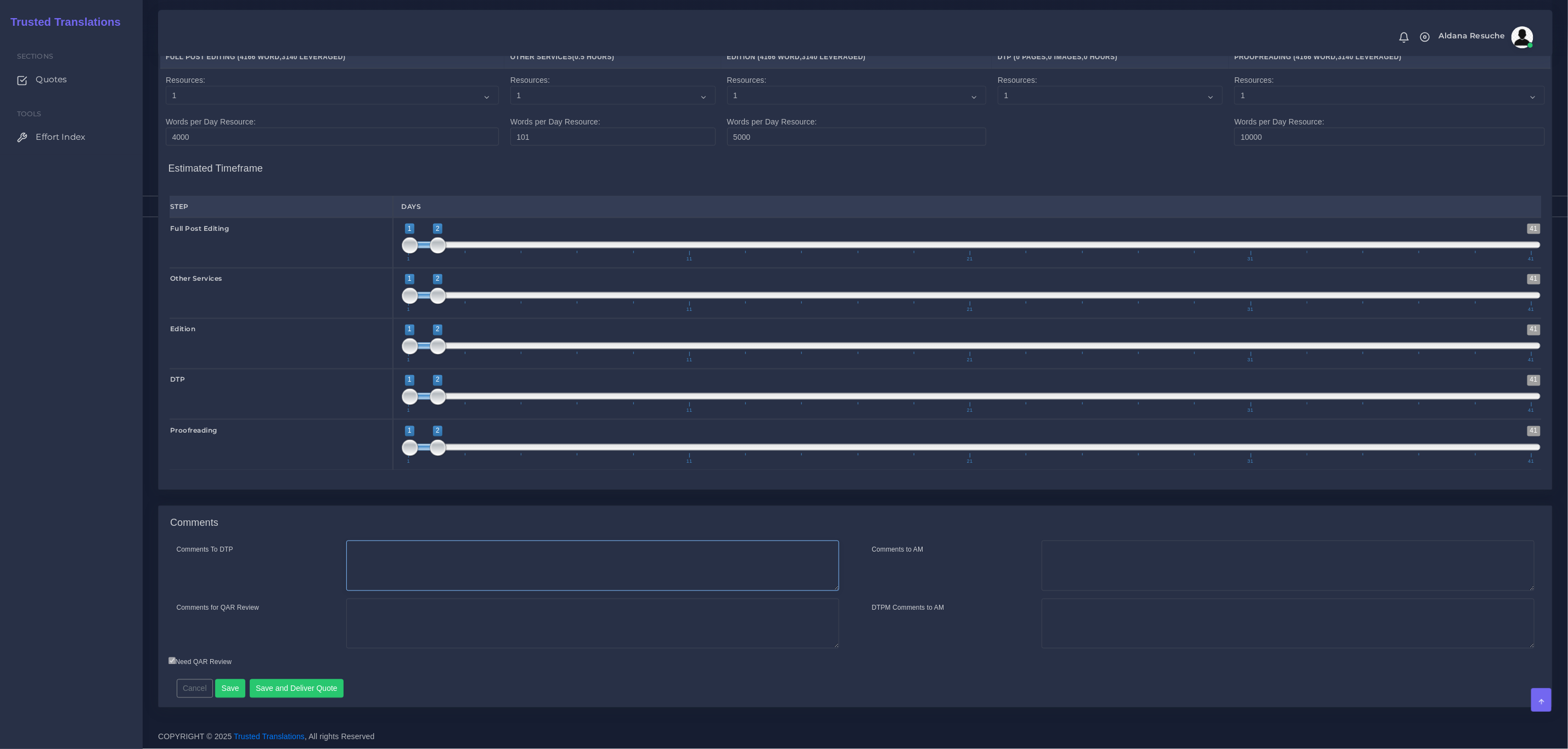
click at [417, 577] on textarea "Comments To DTP" at bounding box center [593, 566] width 493 height 50
type textarea "DTP in InDesign"
type textarea "PEEP+DTP Time added because the client requested ES PR but with the TM of ES US…"
click at [303, 691] on button "Save and Deliver Quote" at bounding box center [297, 689] width 94 height 19
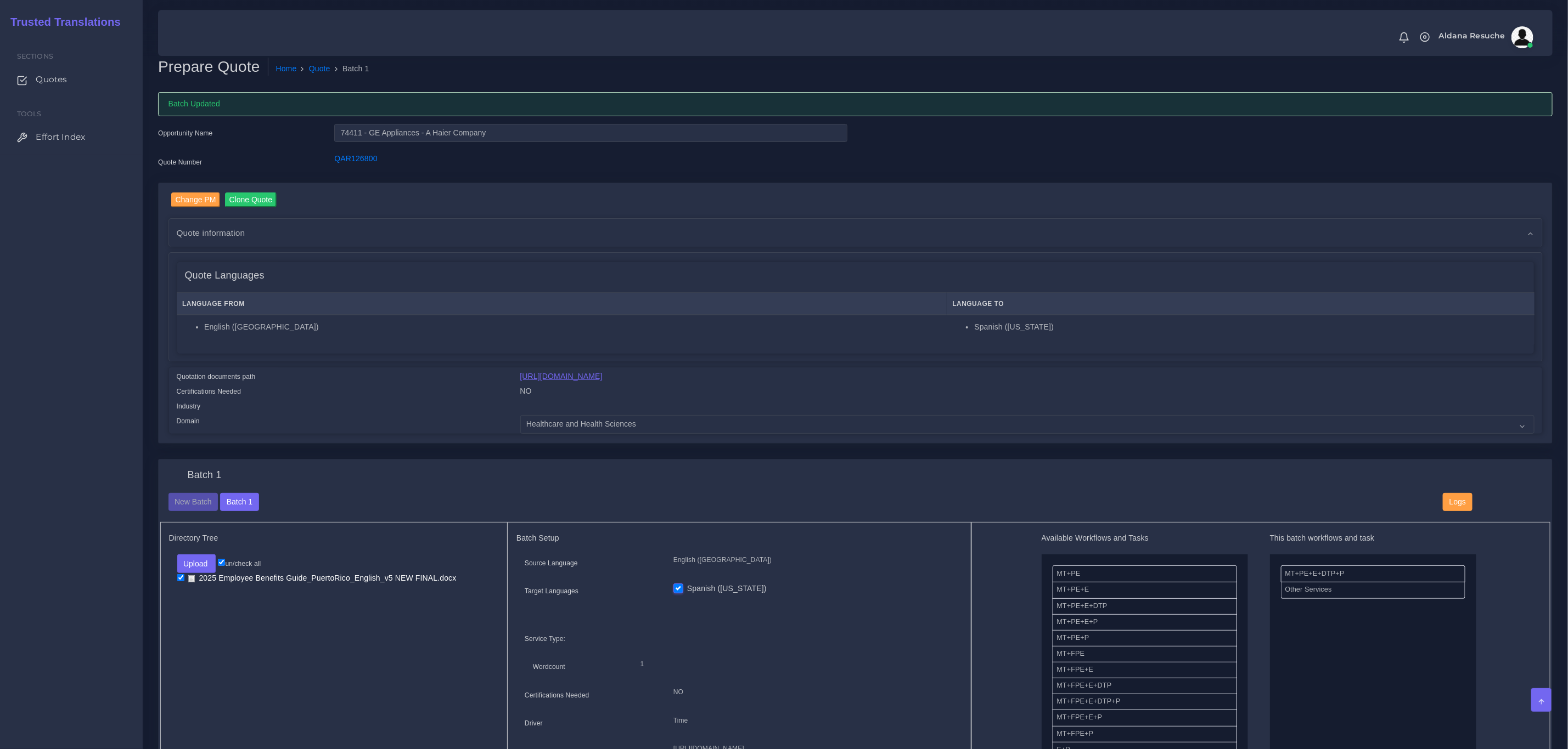
scroll to position [0, 0]
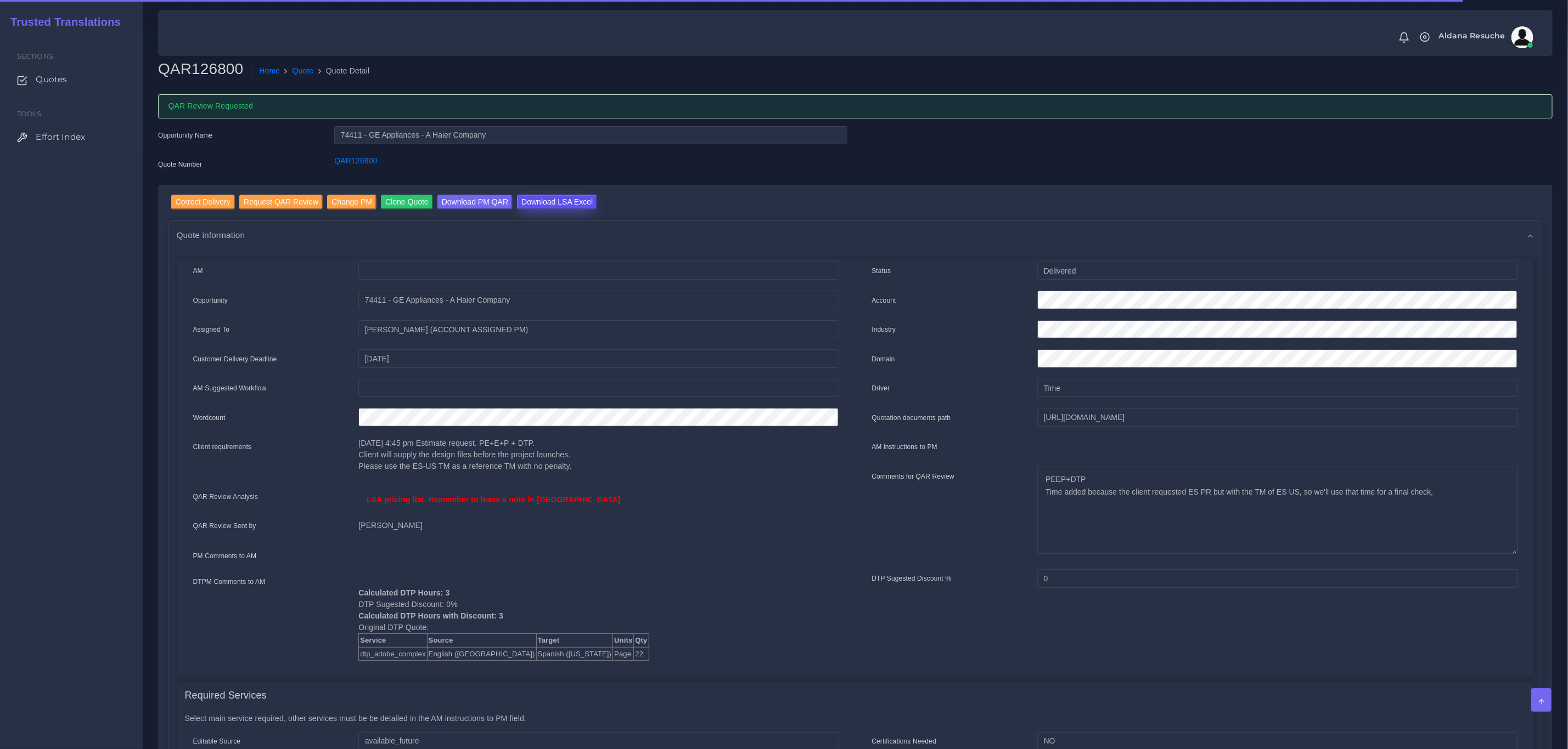
click at [560, 202] on input "Download LSA Excel" at bounding box center [557, 202] width 80 height 14
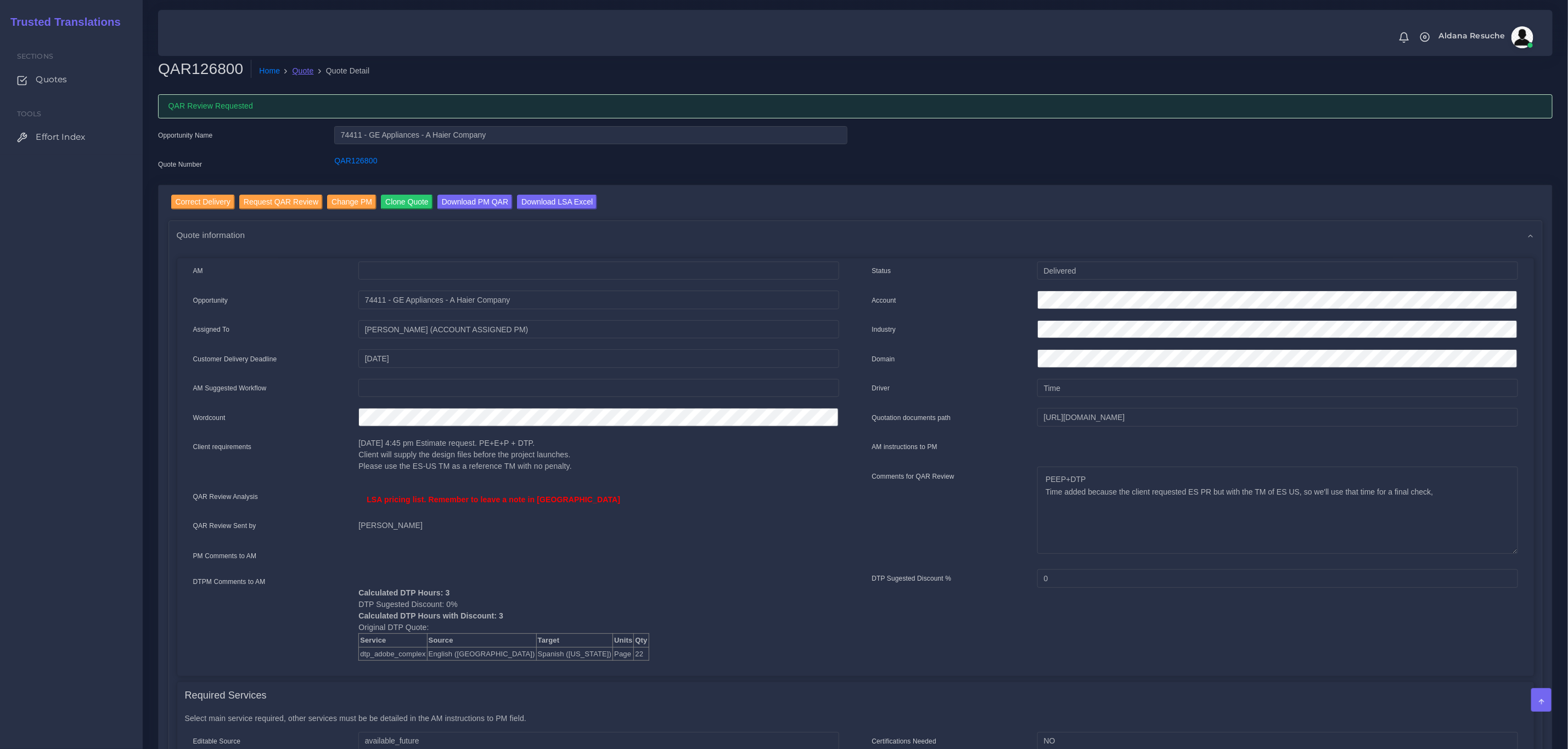
click at [300, 69] on link "Quote" at bounding box center [303, 71] width 22 height 12
